Goal: Transaction & Acquisition: Purchase product/service

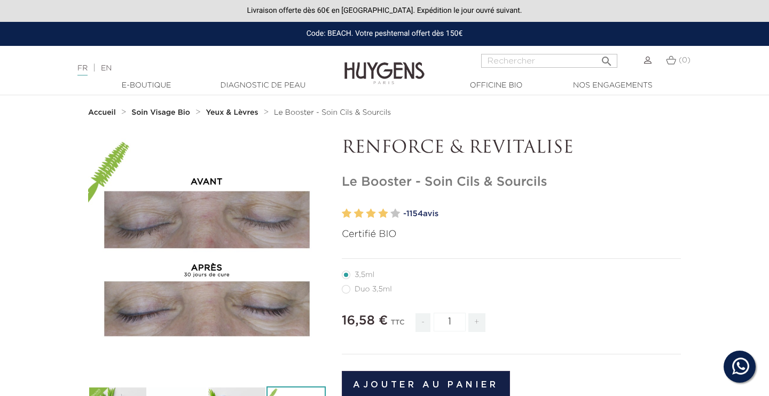
type input "j"
type input "hyaluronique"
click at [606, 57] on button " Rechercher" at bounding box center [606, 58] width 19 height 14
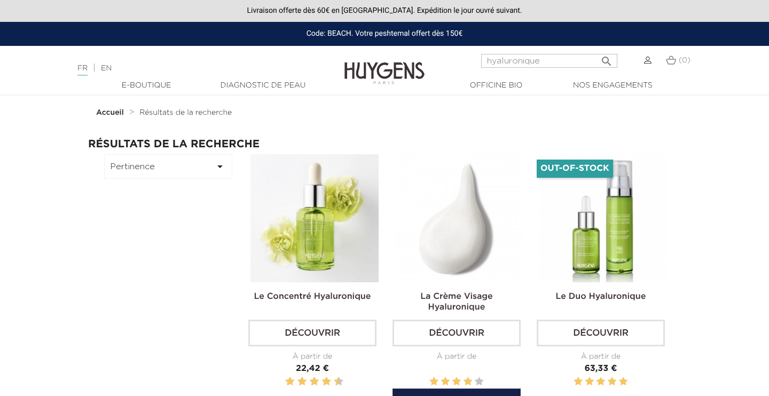
click at [436, 236] on img at bounding box center [458, 218] width 128 height 128
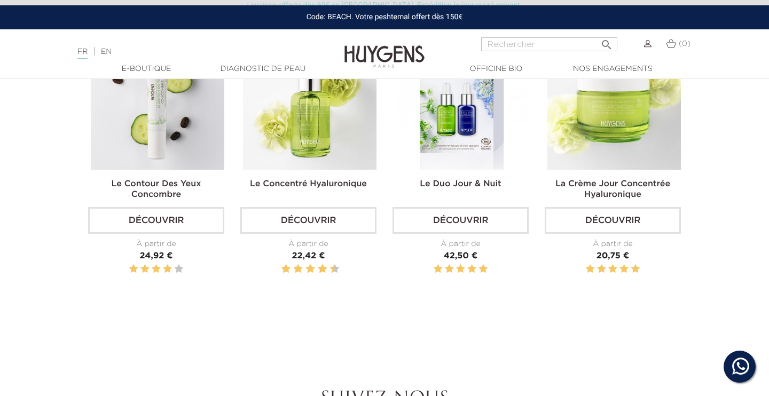
scroll to position [1314, 0]
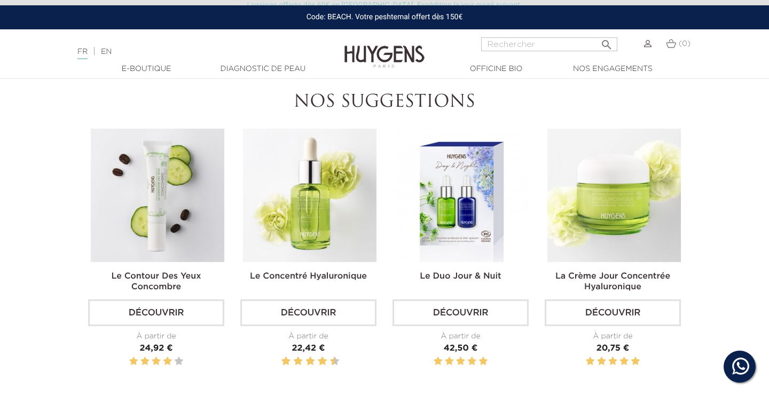
click at [628, 200] on img at bounding box center [613, 195] width 133 height 133
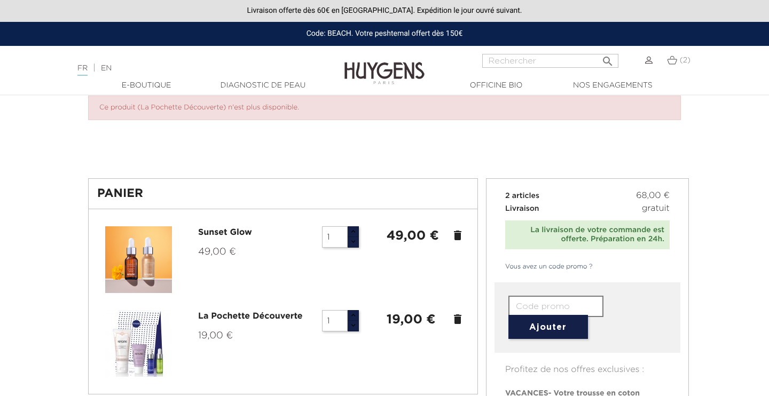
click at [455, 321] on icon "delete" at bounding box center [457, 319] width 13 height 13
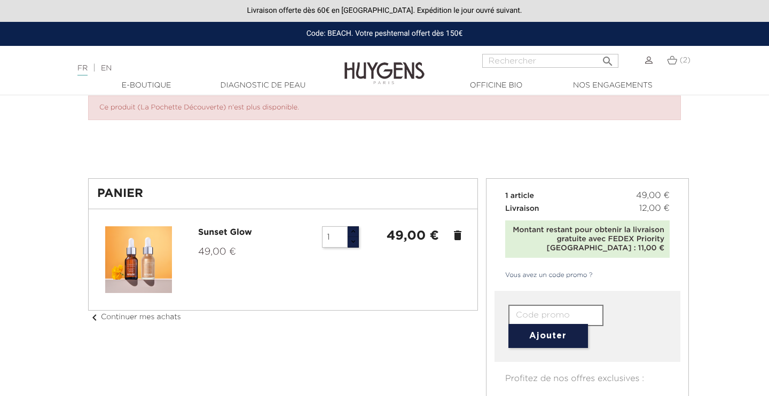
click at [458, 317] on div "Panier Sunset Glow 49,00 € 1 49,00 € delete chevron_left Continuer mes achats" at bounding box center [283, 251] width 406 height 146
click at [646, 62] on img at bounding box center [648, 60] width 7 height 7
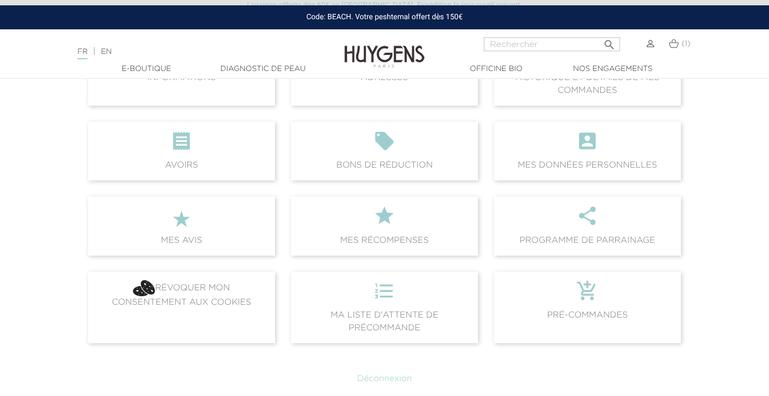
scroll to position [281, 0]
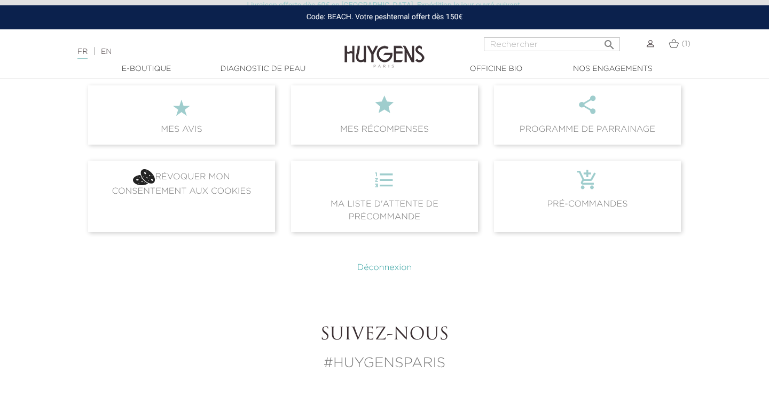
click at [395, 267] on link "Déconnexion" at bounding box center [384, 268] width 55 height 9
